Goal: Information Seeking & Learning: Learn about a topic

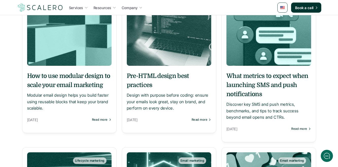
click at [91, 81] on h5 "How to use modular design to scale your email marketing" at bounding box center [69, 80] width 84 height 18
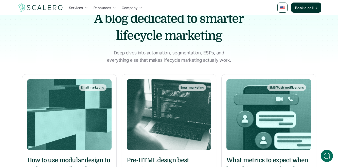
scroll to position [44, 0]
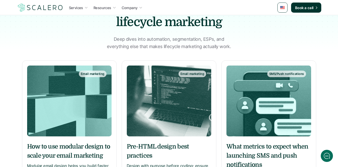
click at [150, 116] on img at bounding box center [169, 101] width 84 height 71
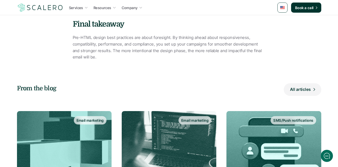
scroll to position [416, 0]
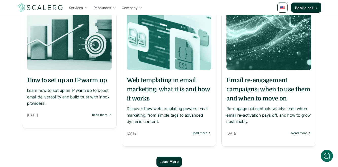
click at [265, 91] on h5 "Email re-engagement campaigns: when to use them and when to move on" at bounding box center [268, 89] width 84 height 27
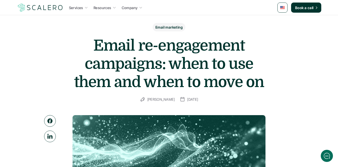
scroll to position [18, 0]
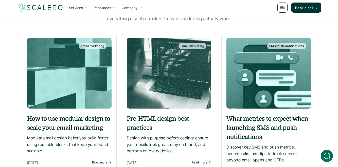
scroll to position [83, 0]
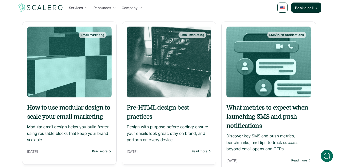
click at [75, 81] on img at bounding box center [69, 62] width 84 height 71
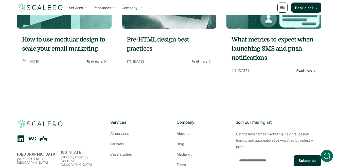
scroll to position [1129, 0]
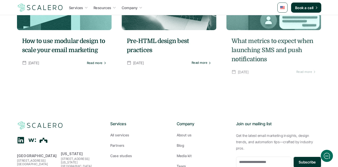
click at [310, 70] on p "Read more" at bounding box center [304, 72] width 16 height 4
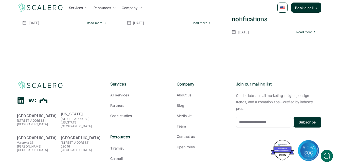
scroll to position [1108, 0]
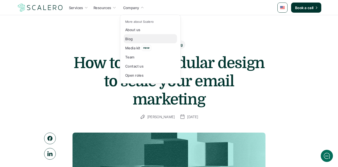
click at [128, 38] on p "Blog" at bounding box center [129, 38] width 8 height 5
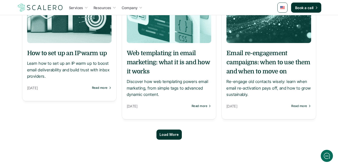
scroll to position [445, 0]
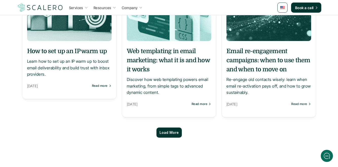
click at [171, 135] on p "Load More" at bounding box center [168, 133] width 19 height 4
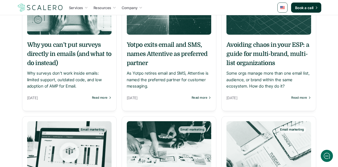
scroll to position [768, 0]
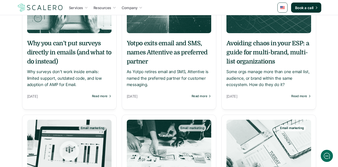
click at [87, 50] on h5 "Why you can’t put surveys directly in emails (and what to do instead)" at bounding box center [69, 52] width 84 height 27
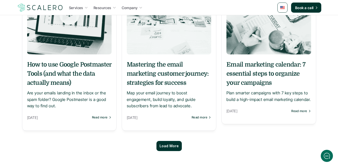
scroll to position [909, 0]
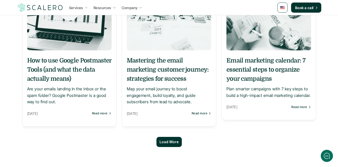
click at [171, 142] on p "Load More" at bounding box center [168, 142] width 19 height 4
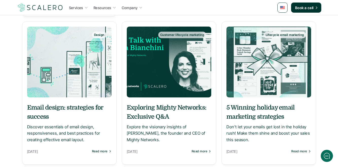
scroll to position [1369, 0]
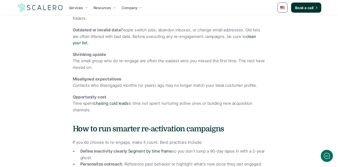
scroll to position [481, 0]
